Goal: Information Seeking & Learning: Learn about a topic

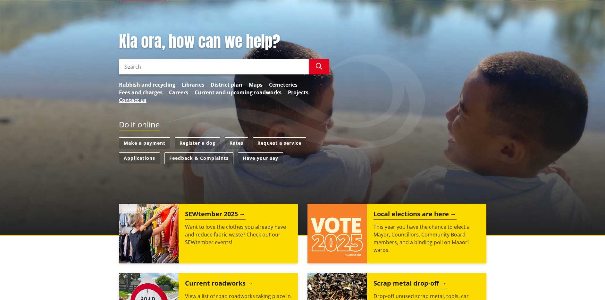
scroll to position [64, 0]
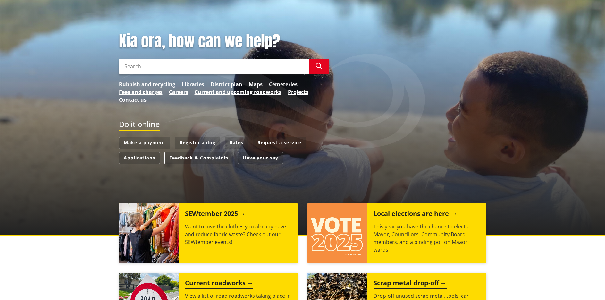
click at [341, 228] on img at bounding box center [338, 233] width 60 height 60
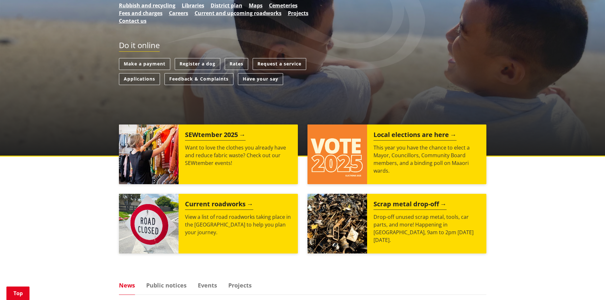
scroll to position [160, 0]
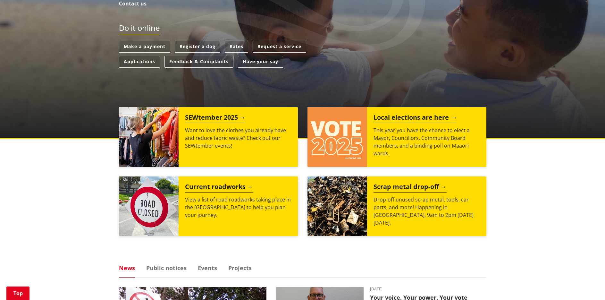
click at [405, 115] on h2 "Local elections are here" at bounding box center [415, 119] width 83 height 10
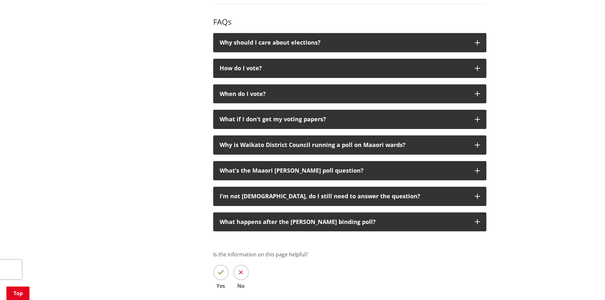
scroll to position [641, 0]
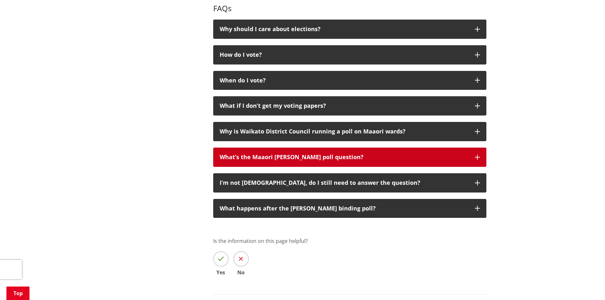
click at [327, 160] on div "What’s the Maaori [PERSON_NAME] poll question?" at bounding box center [344, 157] width 249 height 6
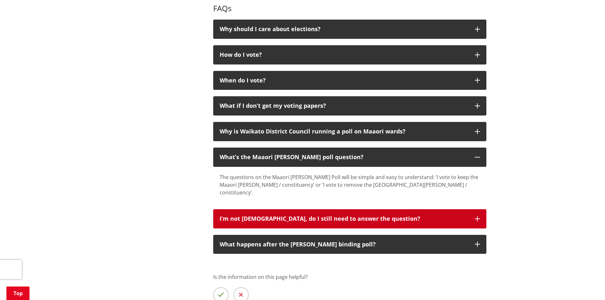
click at [311, 222] on div "I’m not [DEMOGRAPHIC_DATA], do I still need to answer the question?" at bounding box center [344, 218] width 249 height 6
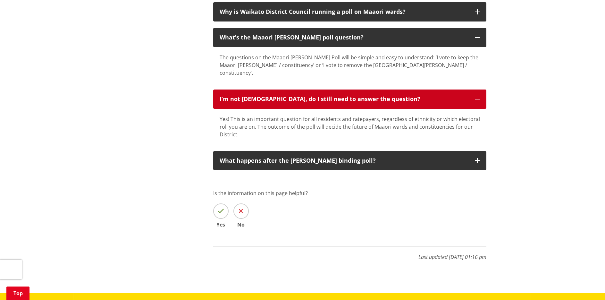
scroll to position [770, 0]
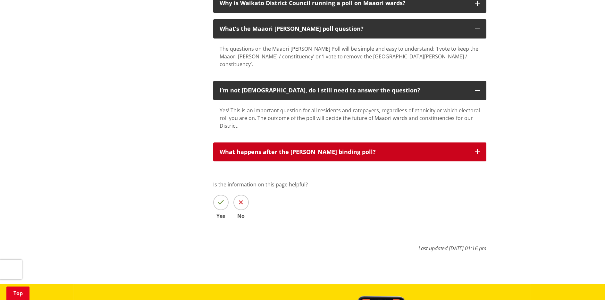
click at [323, 162] on button "What happens after the [PERSON_NAME] binding poll?" at bounding box center [349, 151] width 273 height 19
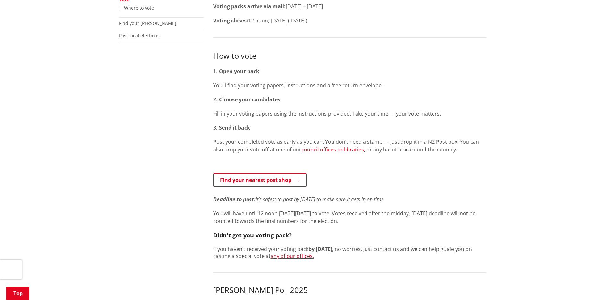
scroll to position [96, 0]
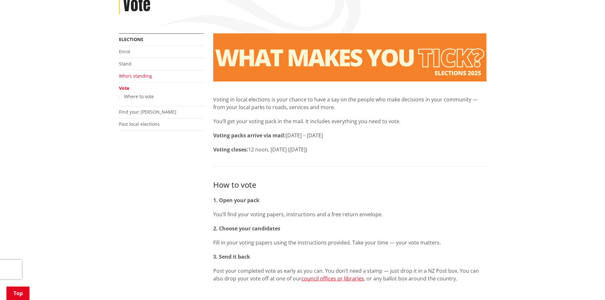
click at [141, 76] on link "Who's standing" at bounding box center [135, 76] width 33 height 6
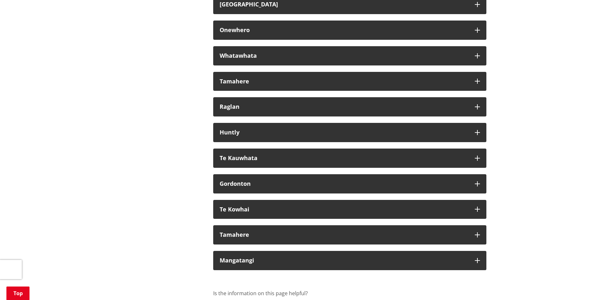
scroll to position [3752, 0]
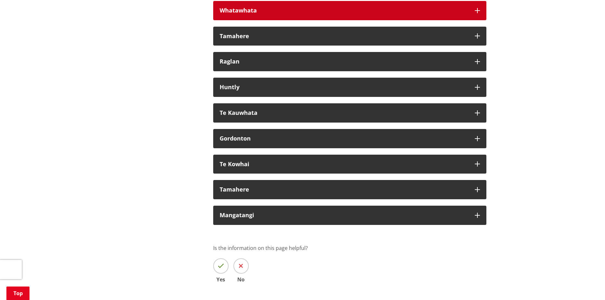
click at [476, 13] on icon "button" at bounding box center [477, 10] width 5 height 5
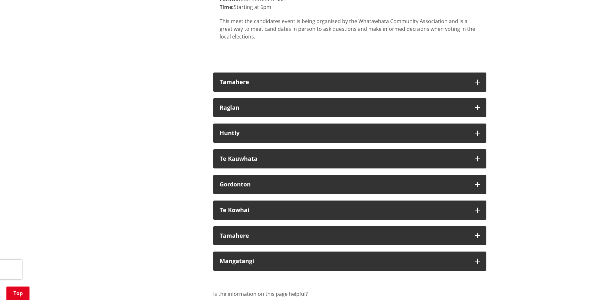
scroll to position [3848, 0]
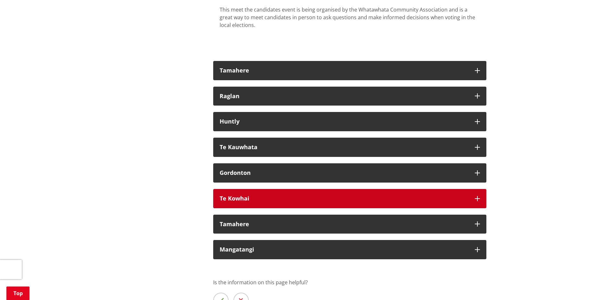
drag, startPoint x: 479, startPoint y: 213, endPoint x: 485, endPoint y: 175, distance: 38.7
click at [479, 201] on icon "button" at bounding box center [477, 198] width 5 height 5
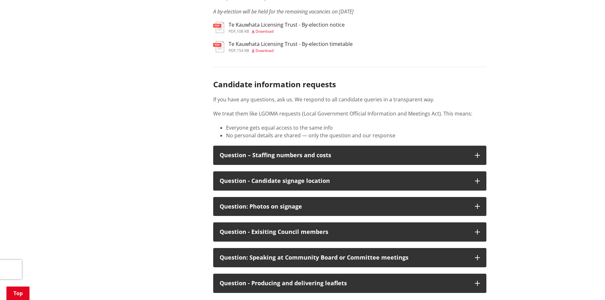
scroll to position [3207, 0]
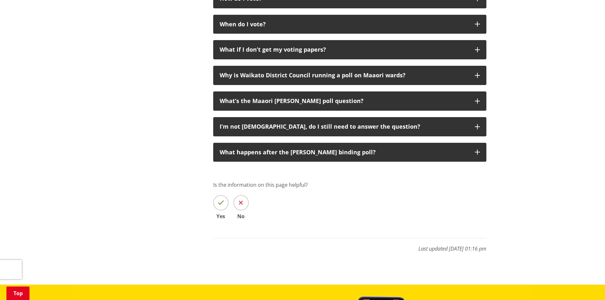
scroll to position [738, 0]
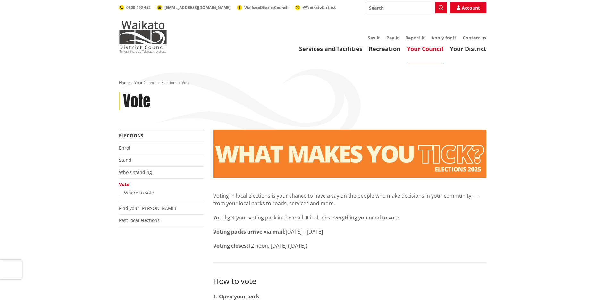
click at [141, 175] on li "Who's standing" at bounding box center [161, 172] width 85 height 12
click at [142, 171] on link "Who's standing" at bounding box center [135, 172] width 33 height 6
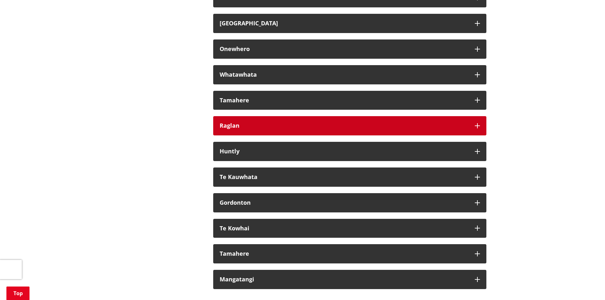
scroll to position [3720, 0]
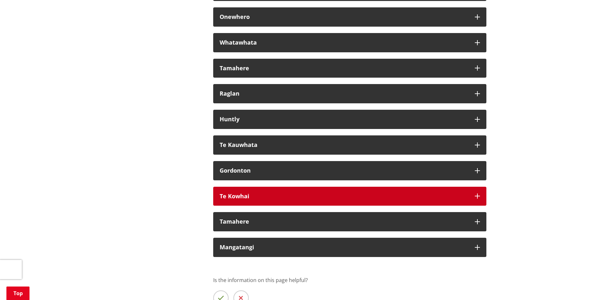
click at [479, 198] on icon "button" at bounding box center [477, 195] width 5 height 5
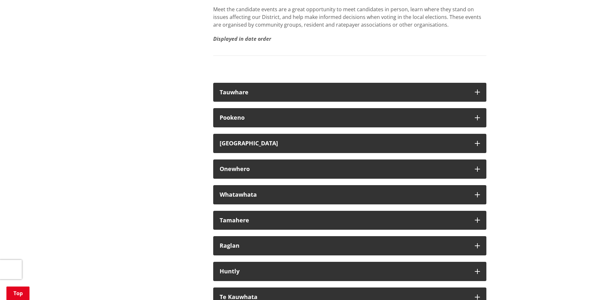
scroll to position [3559, 0]
